Goal: Use online tool/utility: Utilize a website feature to perform a specific function

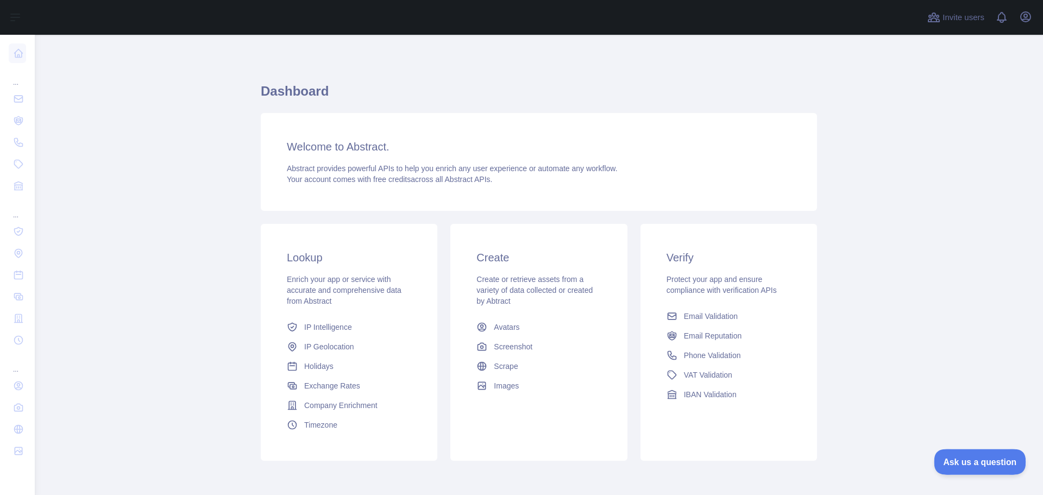
click at [950, 456] on span "Ask us a question" at bounding box center [974, 460] width 81 height 8
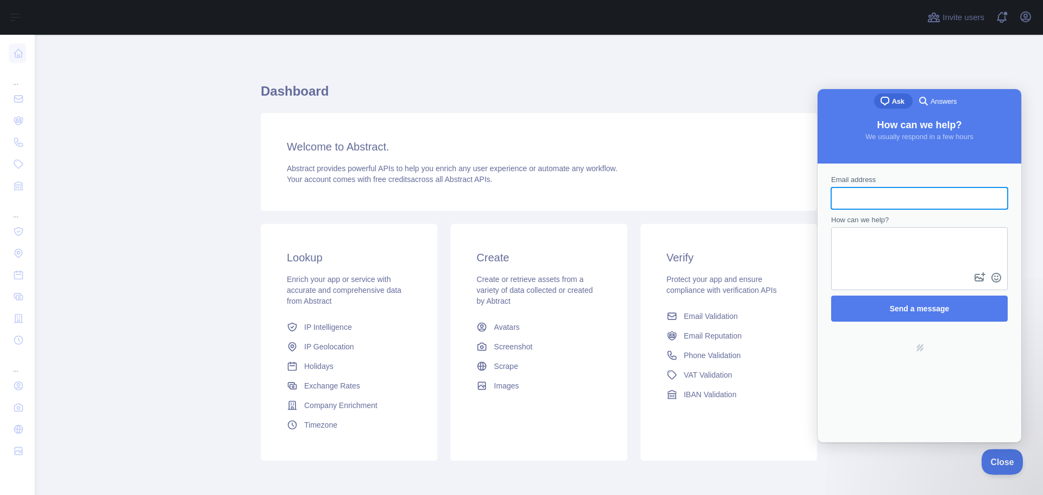
click at [994, 455] on button "Close" at bounding box center [999, 460] width 37 height 23
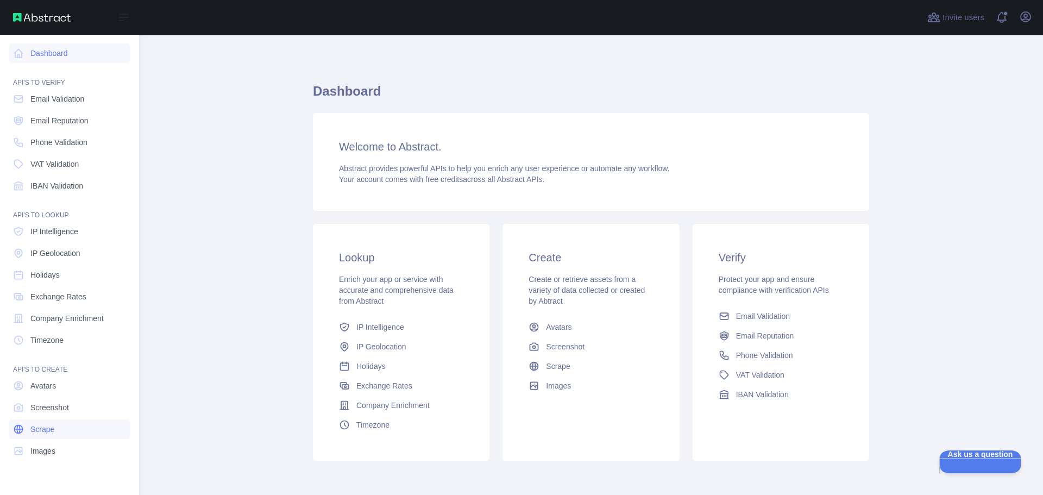
click at [52, 437] on link "Scrape" at bounding box center [70, 429] width 122 height 20
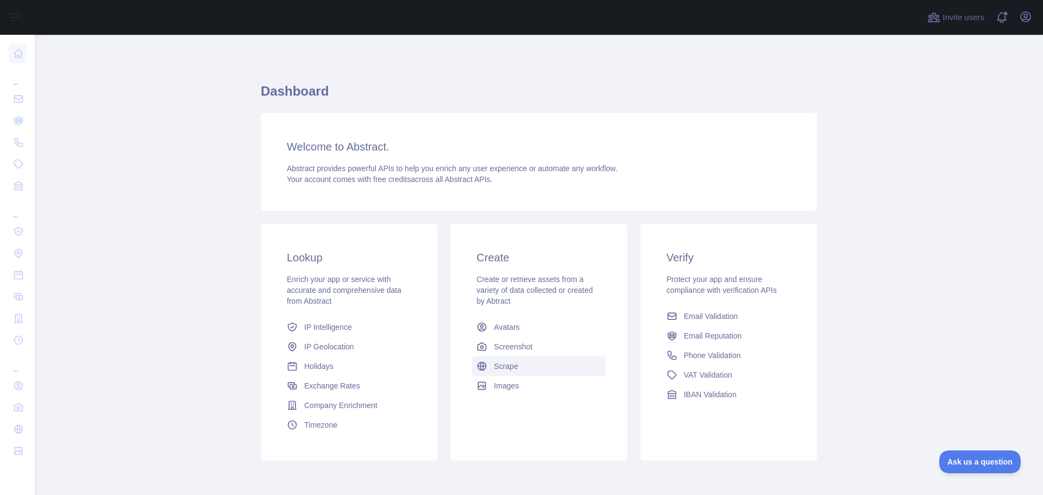
click at [508, 364] on span "Scrape" at bounding box center [506, 366] width 24 height 11
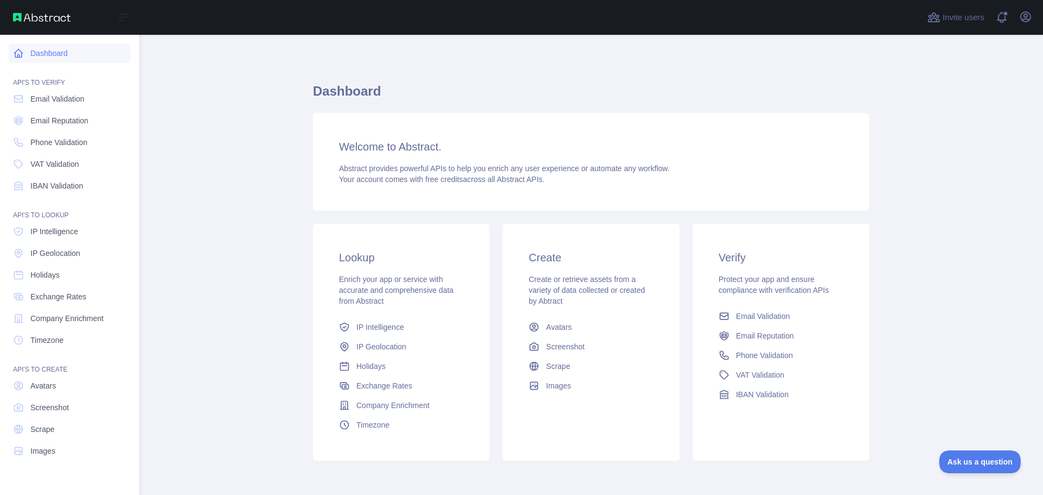
click at [35, 55] on link "Dashboard" at bounding box center [70, 53] width 122 height 20
click at [43, 425] on span "Scrape" at bounding box center [42, 429] width 24 height 11
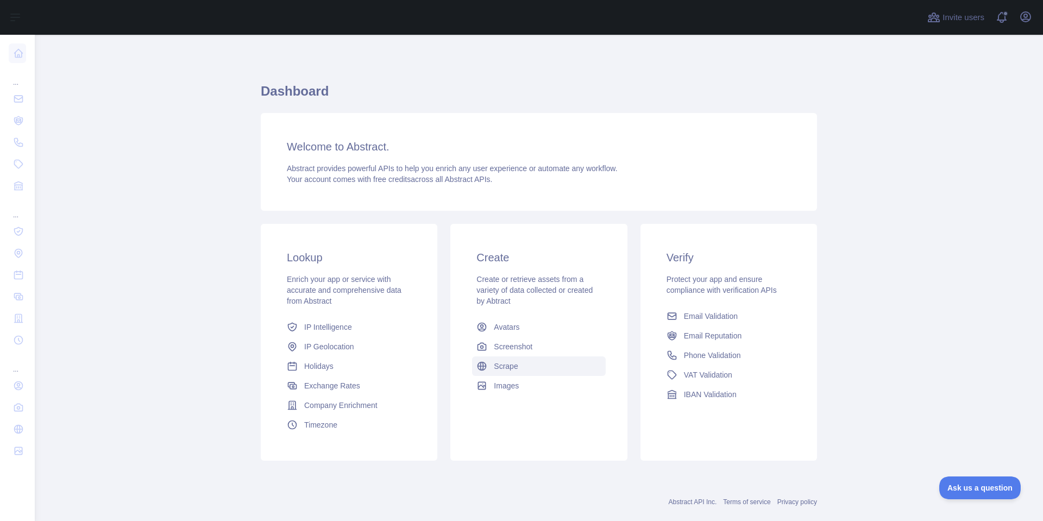
click at [507, 368] on span "Scrape" at bounding box center [506, 366] width 24 height 11
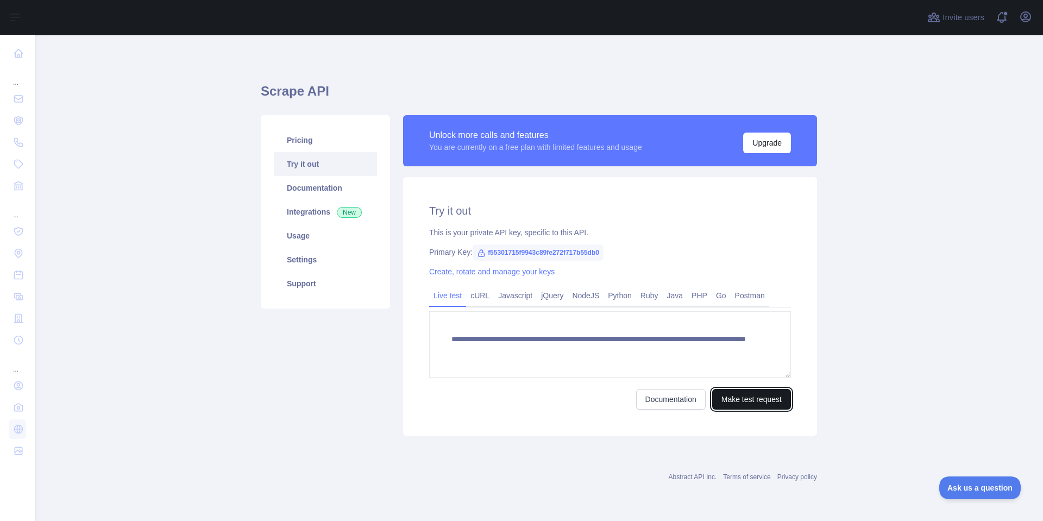
click at [764, 393] on button "Make test request" at bounding box center [751, 399] width 79 height 21
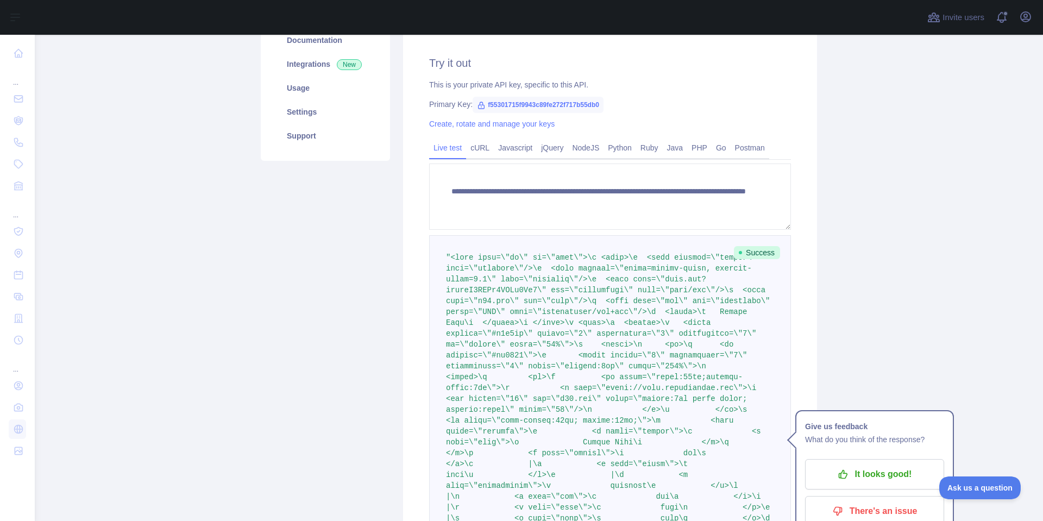
scroll to position [163, 0]
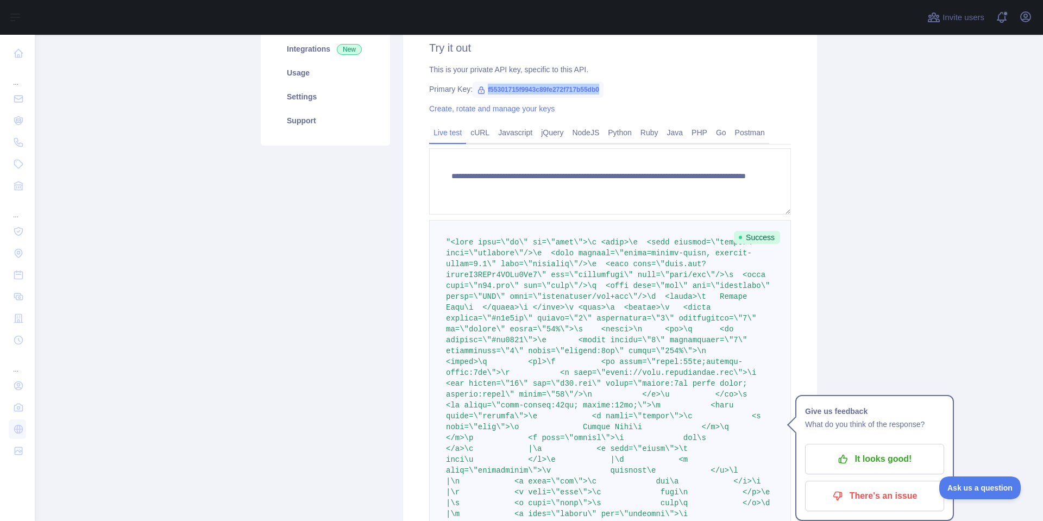
drag, startPoint x: 597, startPoint y: 90, endPoint x: 479, endPoint y: 92, distance: 117.9
click at [479, 92] on span "f55301715f9943c89fe272f717b55db0" at bounding box center [538, 89] width 131 height 16
copy span "f55301715f9943c89fe272f717b55db0"
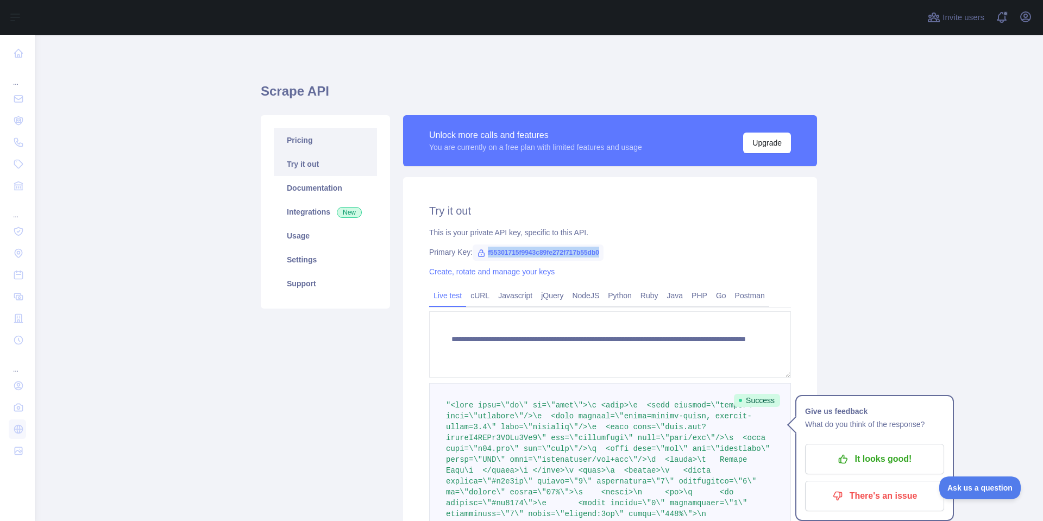
click at [301, 135] on link "Pricing" at bounding box center [325, 140] width 103 height 24
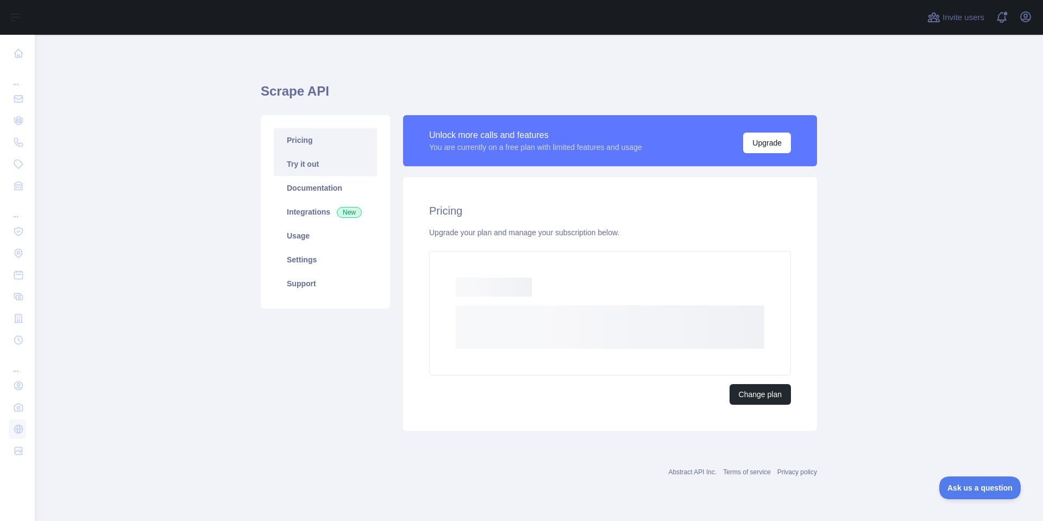
click at [304, 159] on link "Try it out" at bounding box center [325, 164] width 103 height 24
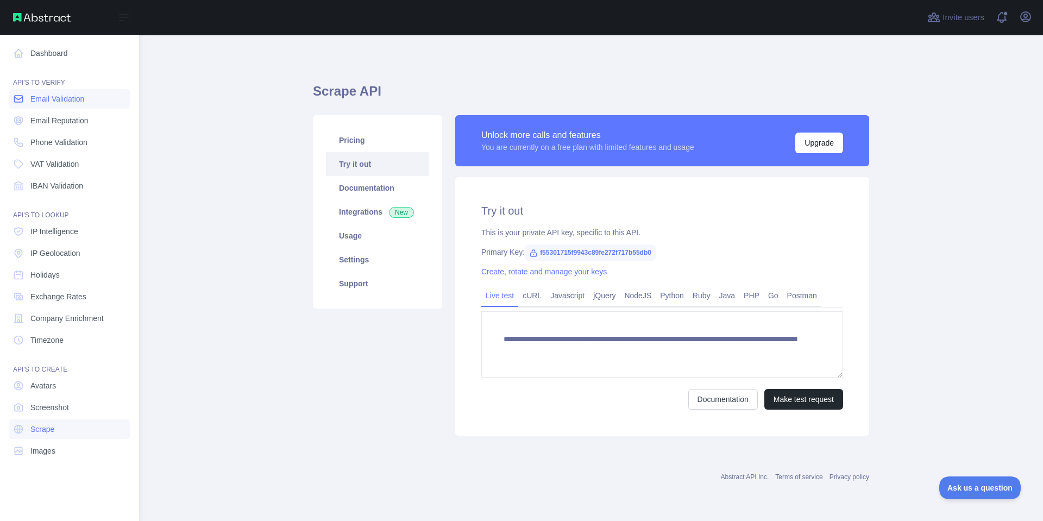
click at [46, 96] on span "Email Validation" at bounding box center [57, 98] width 54 height 11
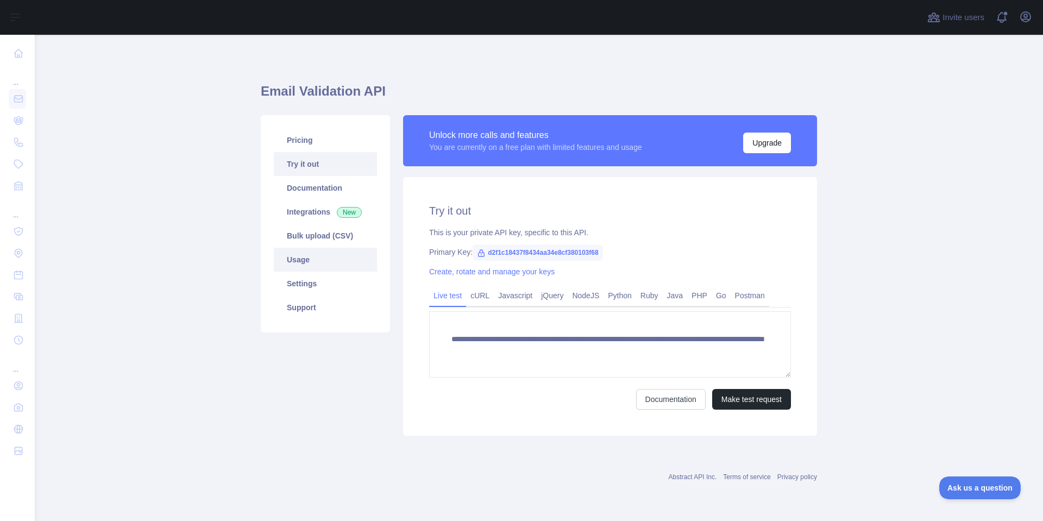
click at [291, 256] on link "Usage" at bounding box center [325, 260] width 103 height 24
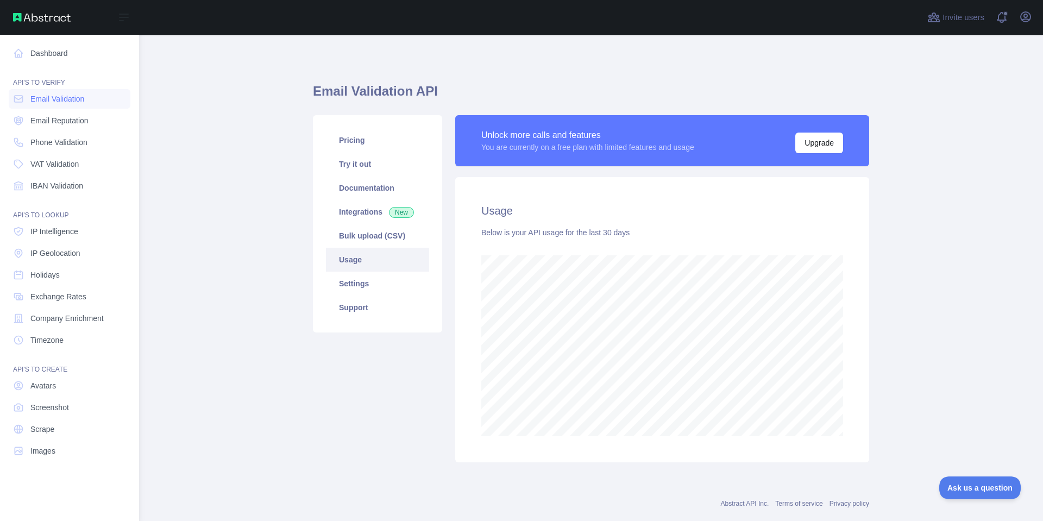
scroll to position [542635, 542226]
click at [47, 426] on span "Scrape" at bounding box center [42, 429] width 24 height 11
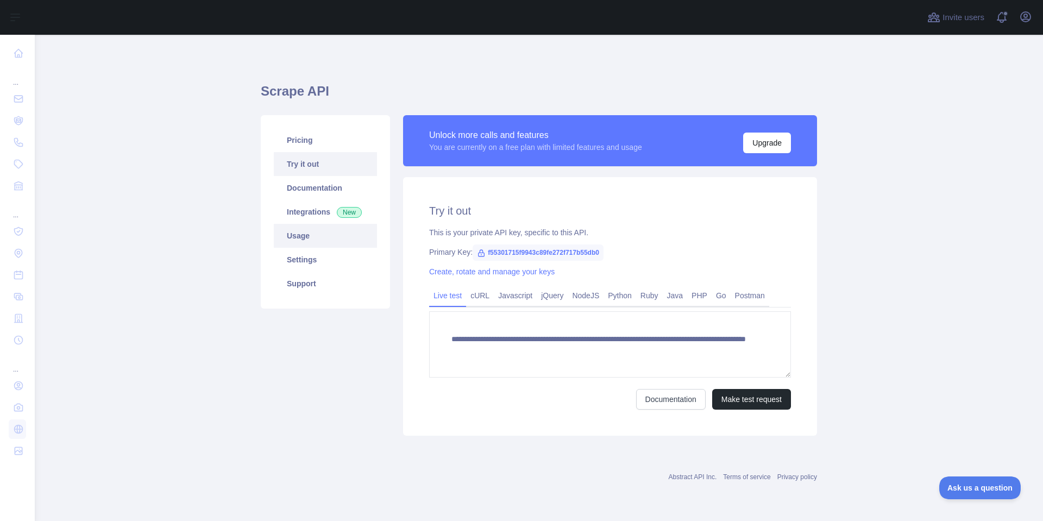
click at [300, 237] on link "Usage" at bounding box center [325, 236] width 103 height 24
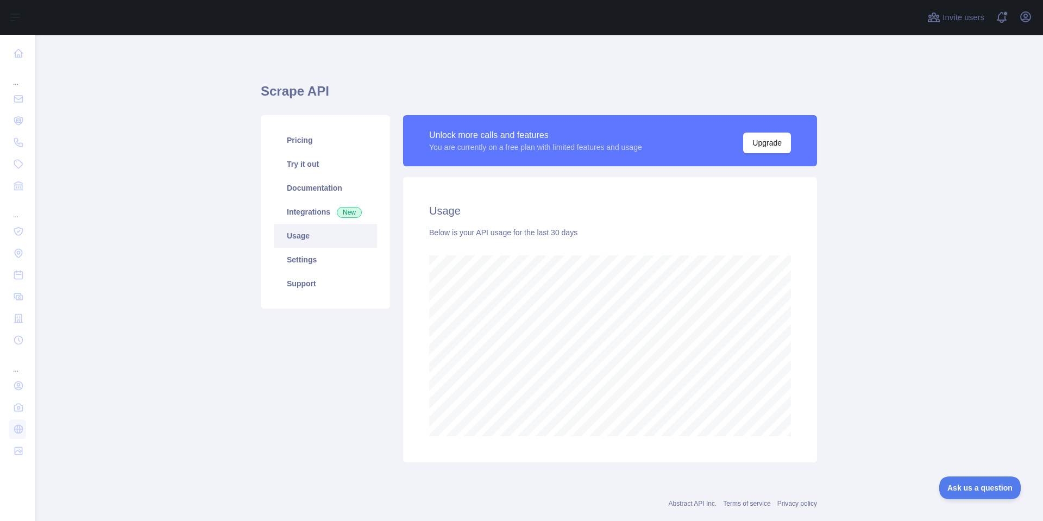
scroll to position [486, 1000]
click at [313, 134] on link "Pricing" at bounding box center [325, 140] width 103 height 24
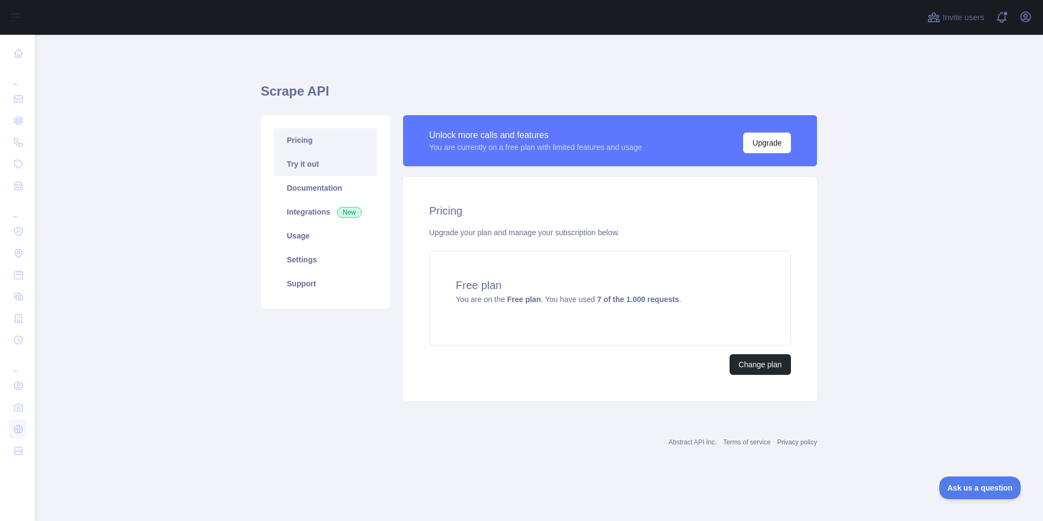
click at [288, 173] on link "Try it out" at bounding box center [325, 164] width 103 height 24
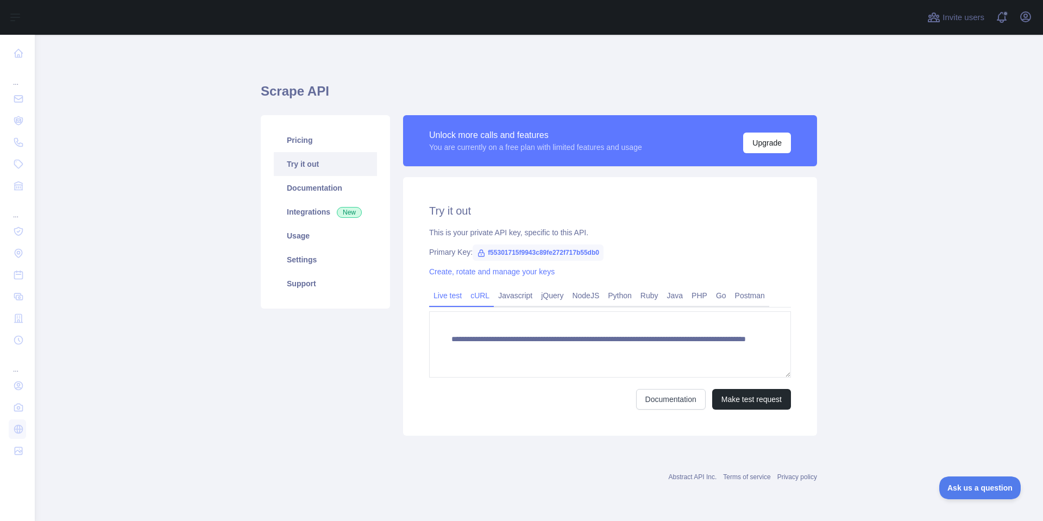
click at [474, 294] on link "cURL" at bounding box center [480, 295] width 28 height 17
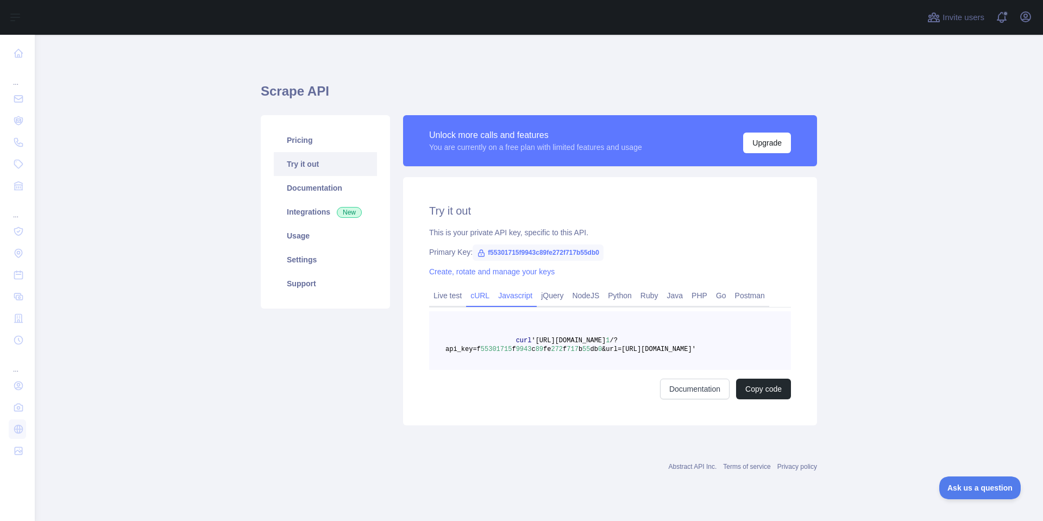
click at [514, 294] on link "Javascript" at bounding box center [515, 295] width 43 height 17
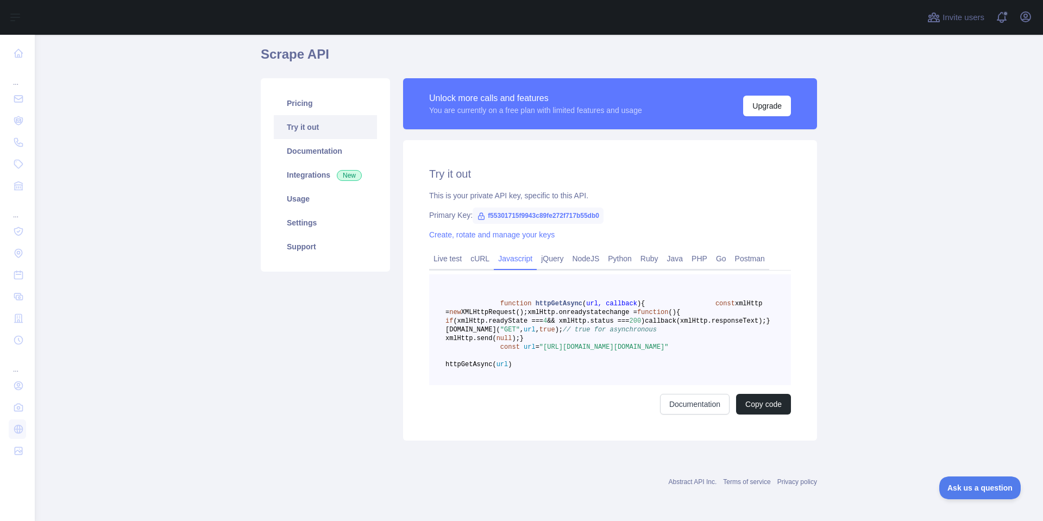
scroll to position [89, 0]
click at [451, 250] on link "Live test" at bounding box center [447, 258] width 37 height 17
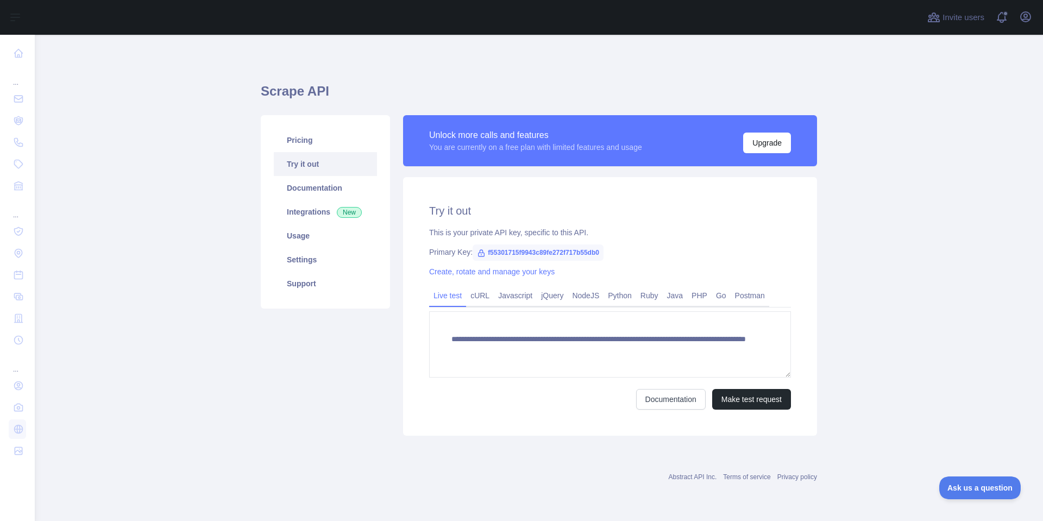
scroll to position [0, 0]
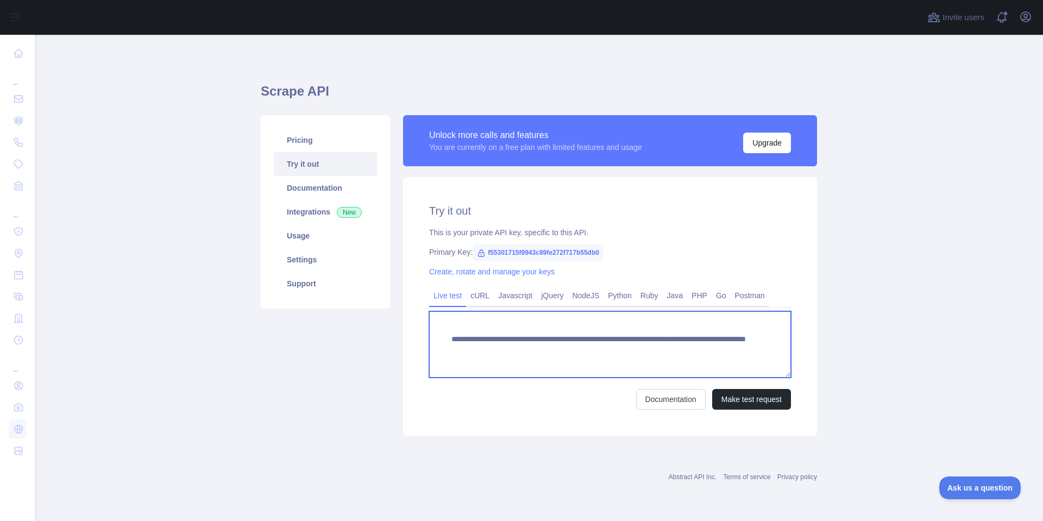
drag, startPoint x: 645, startPoint y: 349, endPoint x: 444, endPoint y: 335, distance: 201.4
click at [444, 335] on textarea "**********" at bounding box center [610, 344] width 362 height 66
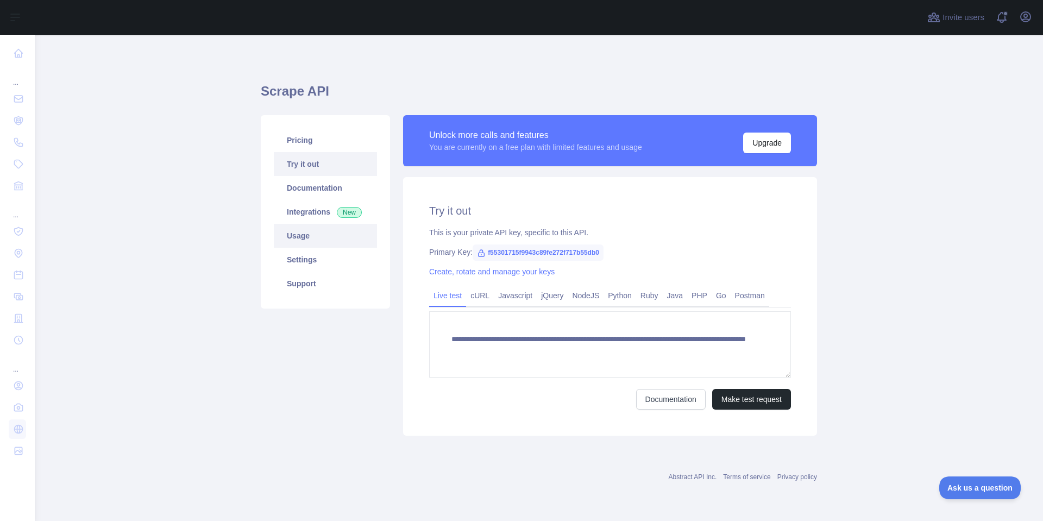
click at [295, 237] on link "Usage" at bounding box center [325, 236] width 103 height 24
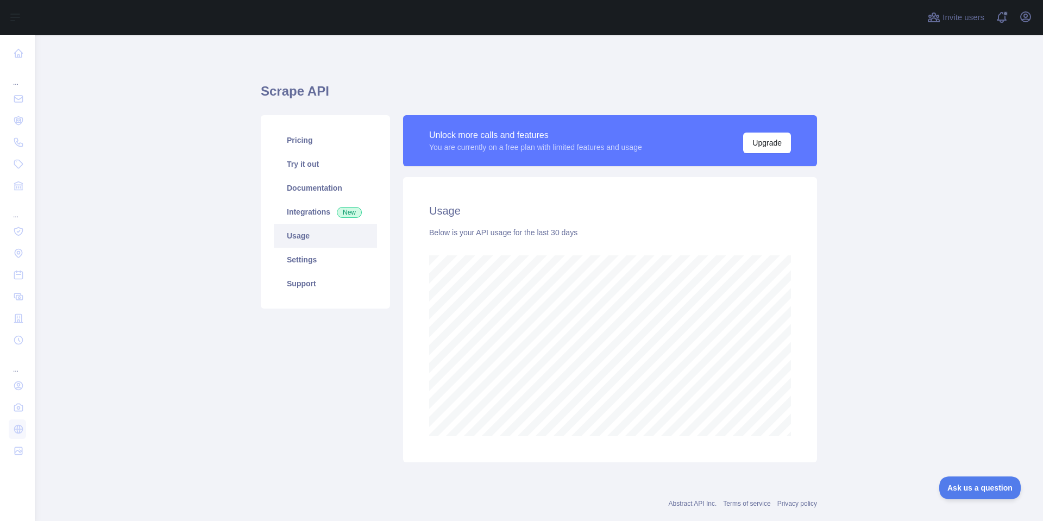
scroll to position [486, 1000]
